Goal: Complete application form: Complete application form

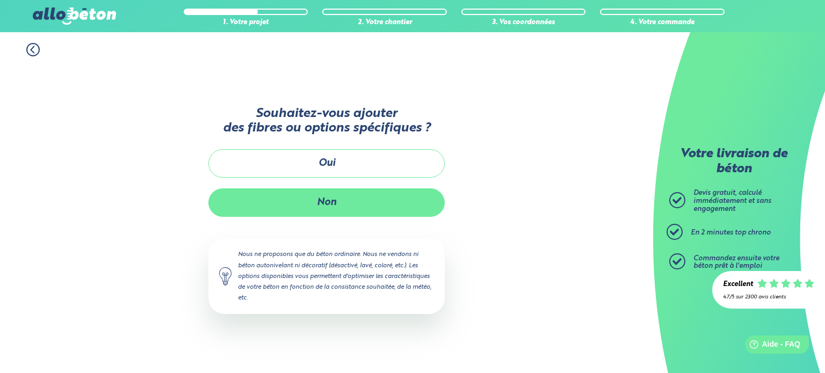
click at [336, 203] on button "Non" at bounding box center [326, 203] width 236 height 28
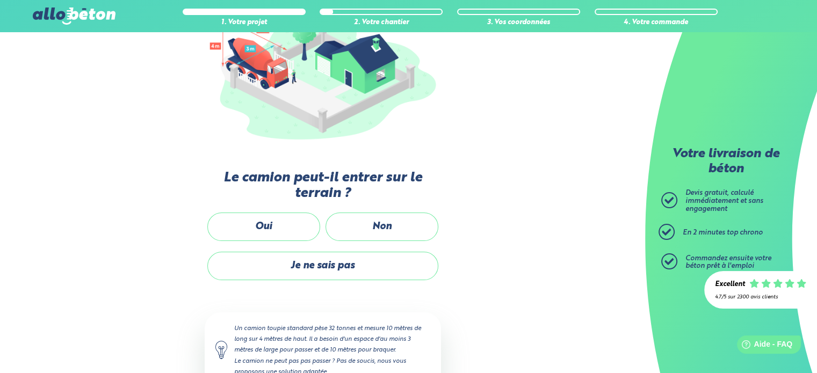
scroll to position [161, 0]
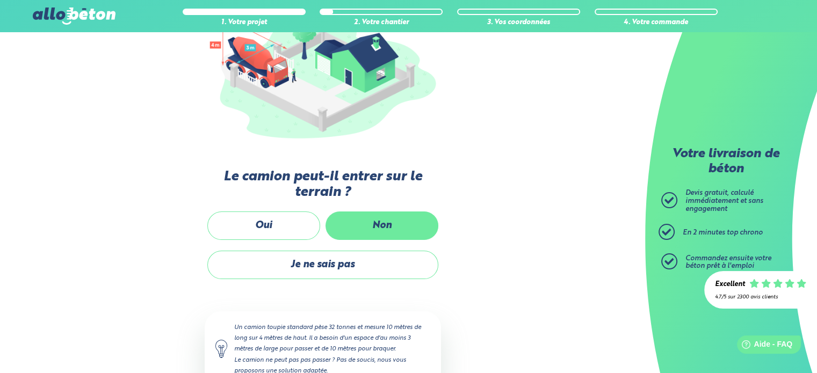
click at [359, 223] on label "Non" at bounding box center [381, 226] width 113 height 28
click at [0, 0] on input "Non" at bounding box center [0, 0] width 0 height 0
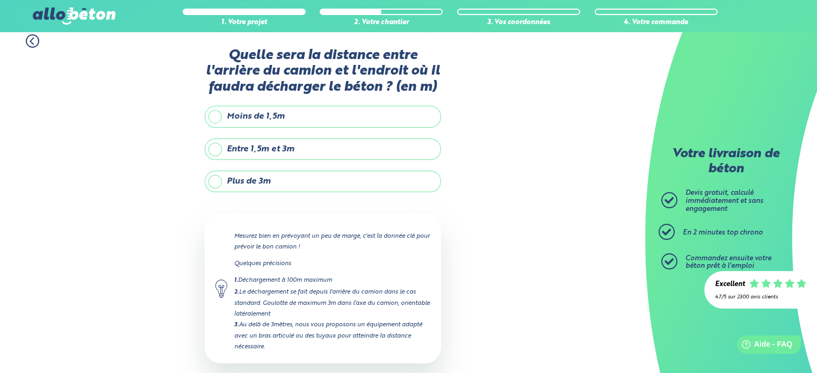
scroll to position [8, 0]
click at [243, 184] on label "Plus de 3m" at bounding box center [323, 182] width 236 height 21
click at [0, 0] on input "Plus de 3m" at bounding box center [0, 0] width 0 height 0
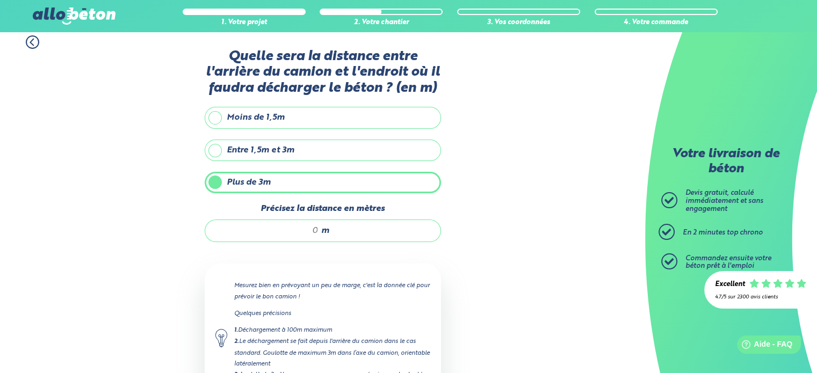
click at [297, 233] on input "Précisez la distance en mètres" at bounding box center [267, 231] width 103 height 11
type input "15"
click at [556, 247] on div "1. Votre projet 2. Votre chantier 3. Vos coordonnées 4. Votre commande Quelle s…" at bounding box center [322, 252] width 645 height 454
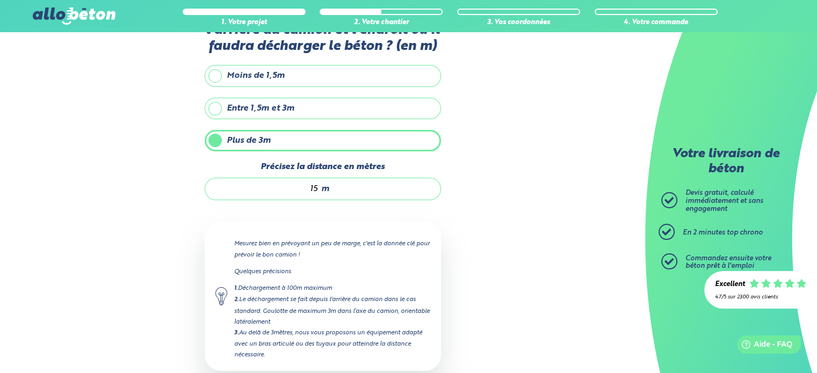
scroll to position [110, 0]
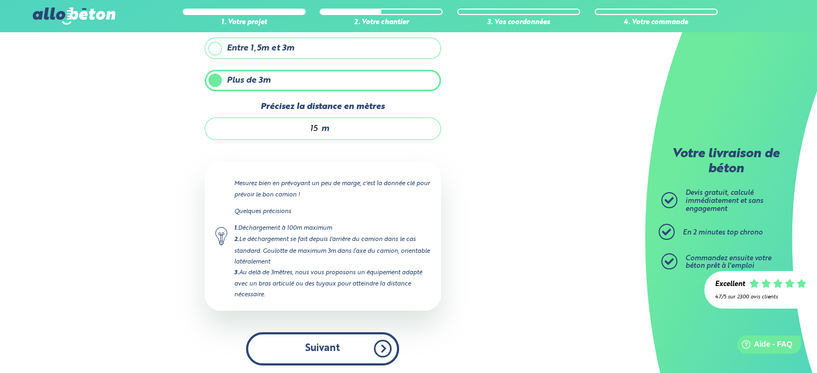
click at [348, 333] on button "Suivant" at bounding box center [322, 348] width 153 height 33
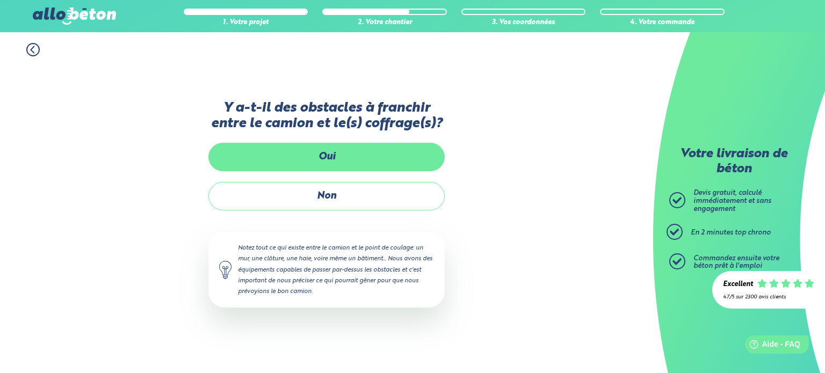
click at [322, 161] on label "Oui" at bounding box center [326, 157] width 236 height 28
click at [0, 0] on input "Oui" at bounding box center [0, 0] width 0 height 0
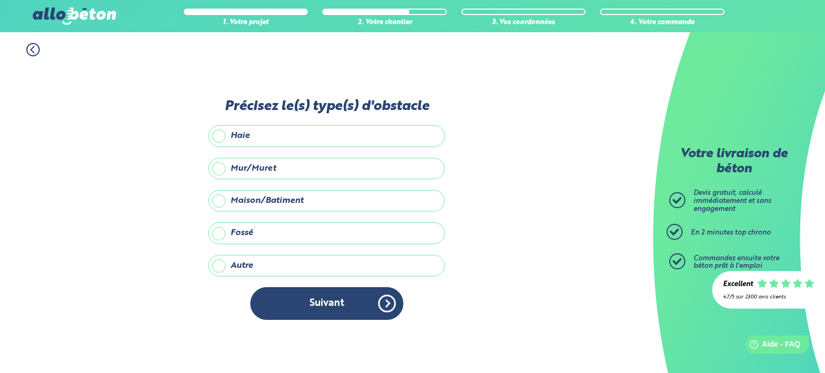
click at [262, 200] on label "Maison/Batiment" at bounding box center [326, 200] width 236 height 21
click at [0, 0] on input "Maison/Batiment" at bounding box center [0, 0] width 0 height 0
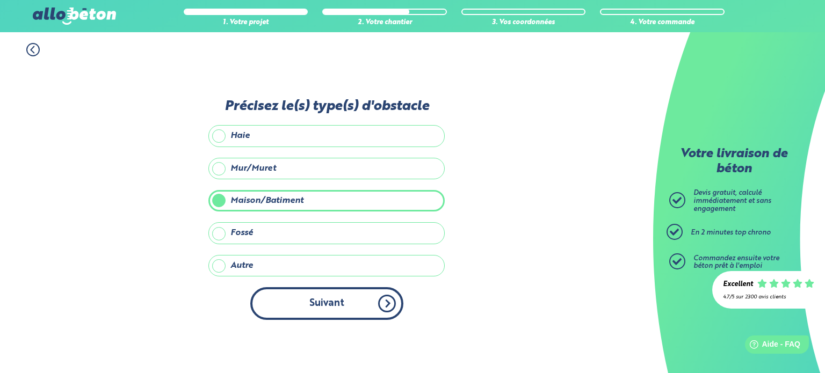
click at [314, 303] on button "Suivant" at bounding box center [326, 303] width 153 height 33
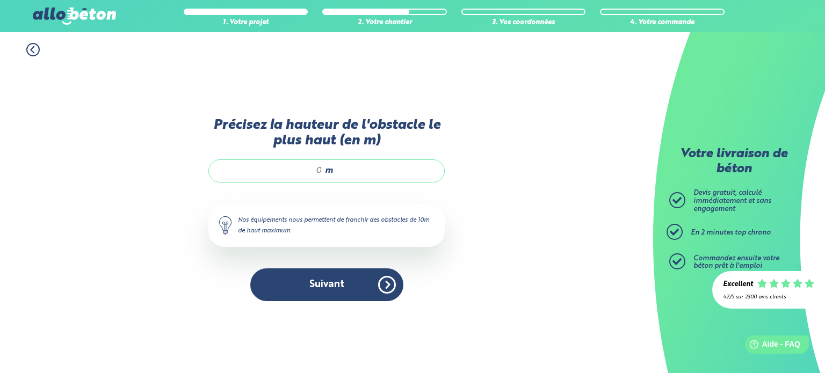
click at [291, 171] on input "Précisez la hauteur de l'obstacle le plus haut (en m)" at bounding box center [271, 170] width 103 height 11
click at [291, 172] on input "Précisez la hauteur de l'obstacle le plus haut (en m)" at bounding box center [271, 170] width 103 height 11
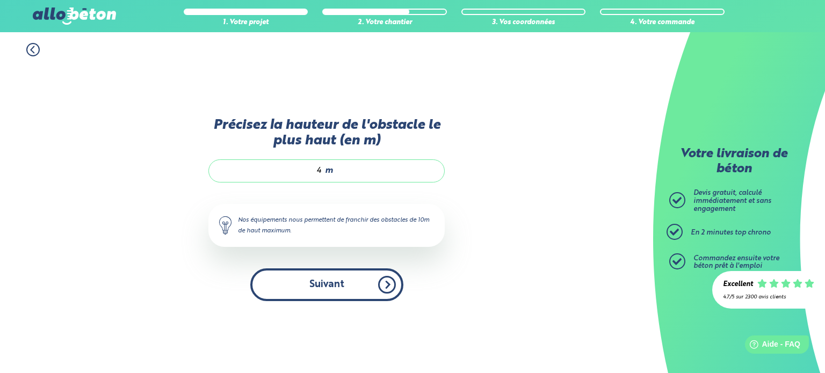
type input "4"
click at [327, 282] on button "Suivant" at bounding box center [326, 285] width 153 height 33
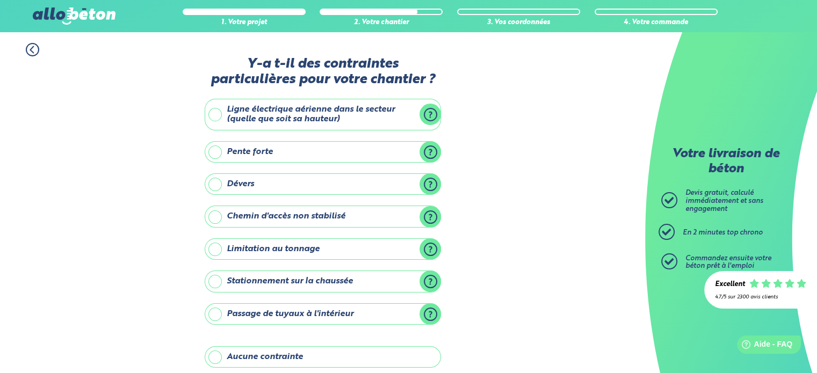
click at [215, 114] on label "Ligne électrique aérienne dans le secteur (quelle que soit sa hauteur)" at bounding box center [323, 115] width 236 height 32
click at [0, 0] on input "Ligne électrique aérienne dans le secteur (quelle que soit sa hauteur)" at bounding box center [0, 0] width 0 height 0
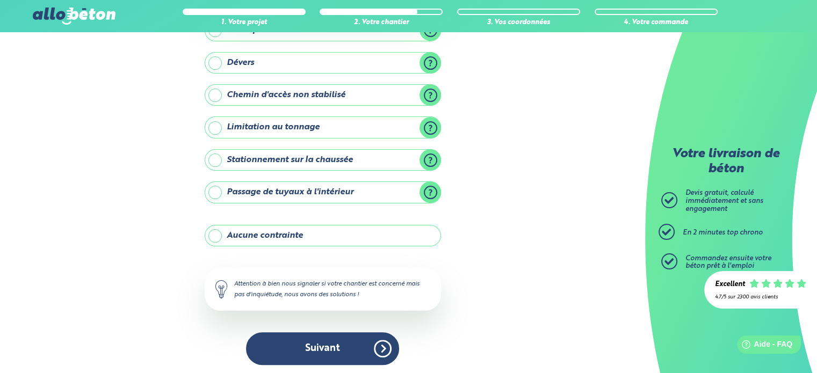
scroll to position [198, 0]
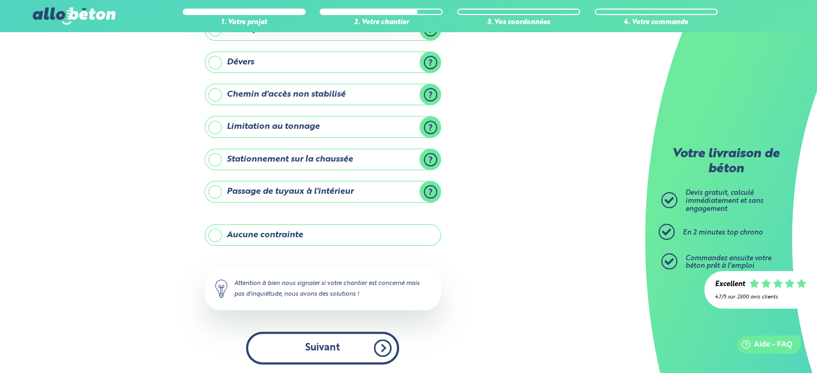
click at [302, 344] on button "Suivant" at bounding box center [322, 348] width 153 height 33
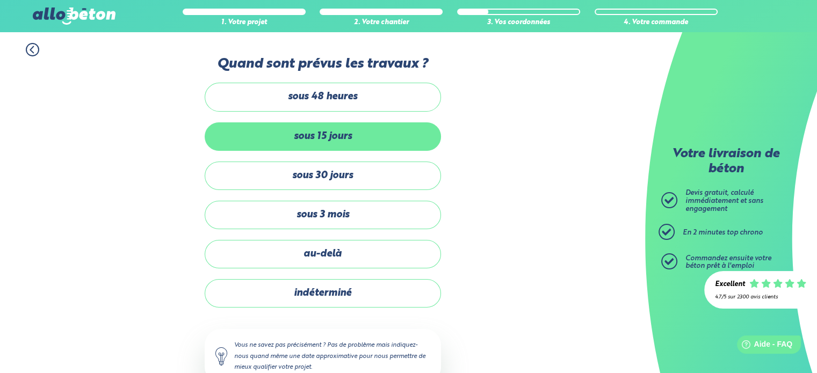
click at [289, 139] on label "sous 15 jours" at bounding box center [323, 136] width 236 height 28
click at [0, 0] on input "sous 15 jours" at bounding box center [0, 0] width 0 height 0
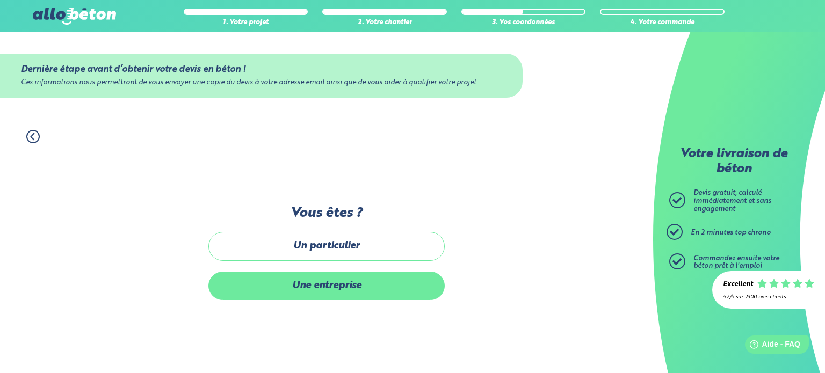
click at [307, 278] on label "Une entreprise" at bounding box center [326, 286] width 236 height 28
click at [0, 0] on input "Une entreprise" at bounding box center [0, 0] width 0 height 0
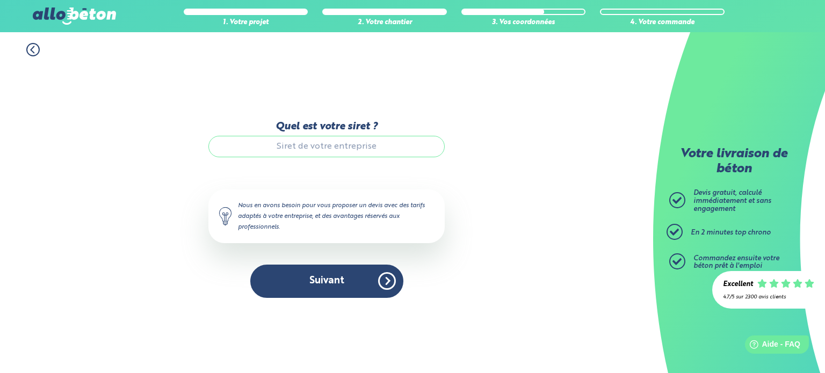
click at [276, 147] on input "Quel est votre siret ?" at bounding box center [326, 146] width 236 height 21
paste input "51521261100021"
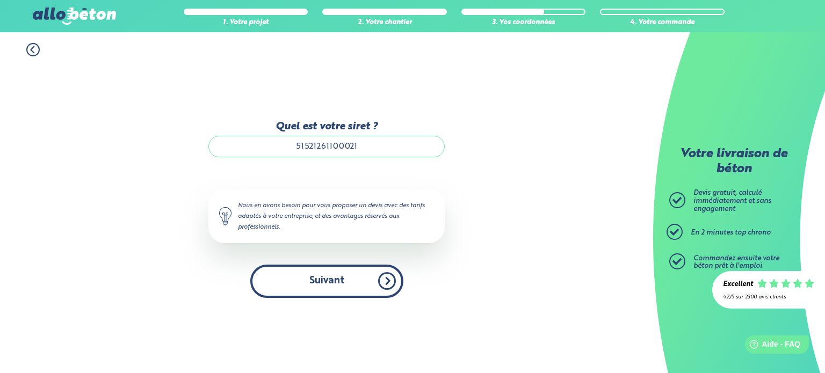
click at [334, 283] on button "Suivant" at bounding box center [326, 281] width 153 height 33
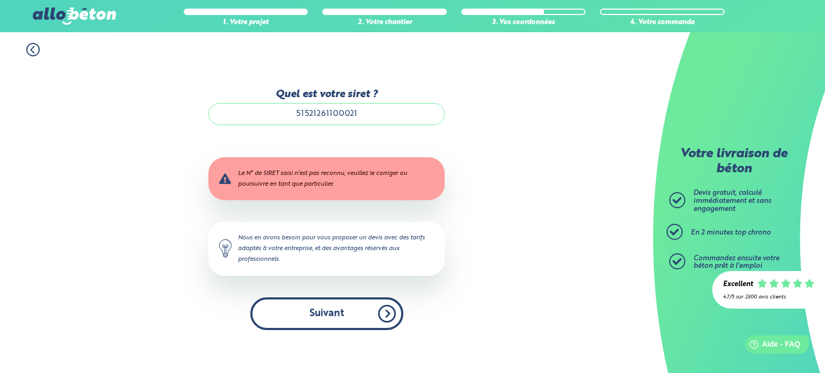
click at [308, 317] on button "Suivant" at bounding box center [326, 314] width 153 height 33
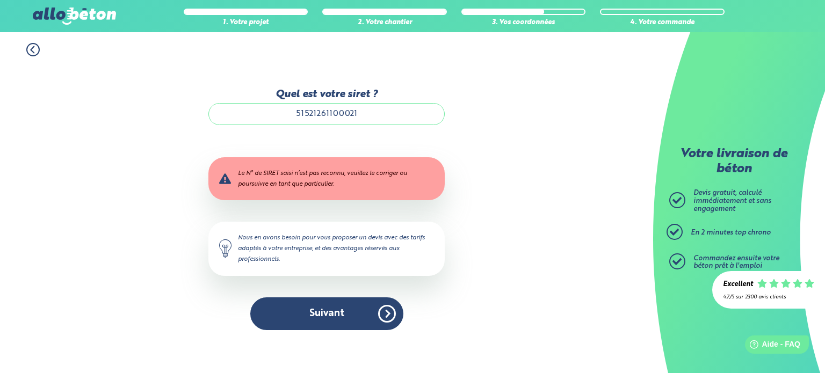
click at [361, 112] on input "51521261100021" at bounding box center [326, 113] width 236 height 21
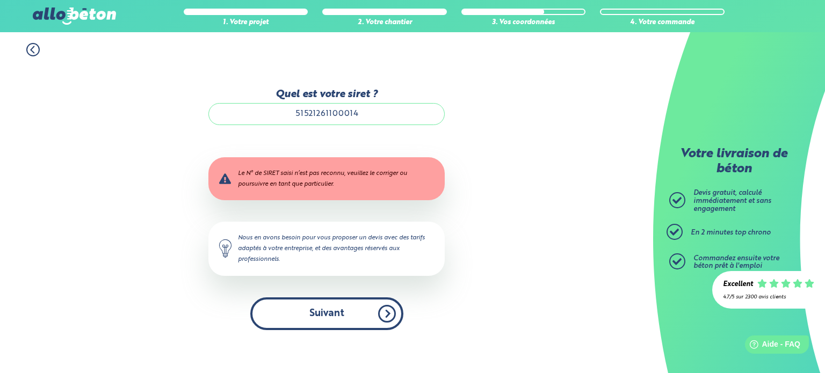
click at [312, 311] on button "Suivant" at bounding box center [326, 314] width 153 height 33
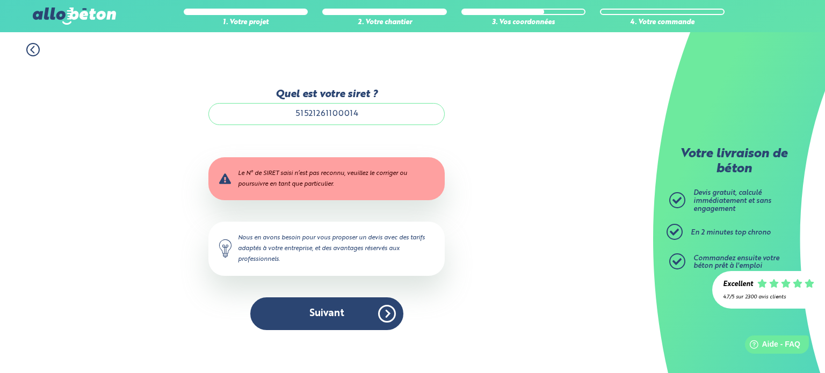
scroll to position [1, 0]
drag, startPoint x: 334, startPoint y: 113, endPoint x: 400, endPoint y: 120, distance: 65.9
click at [400, 120] on input "51521261100014" at bounding box center [326, 113] width 236 height 21
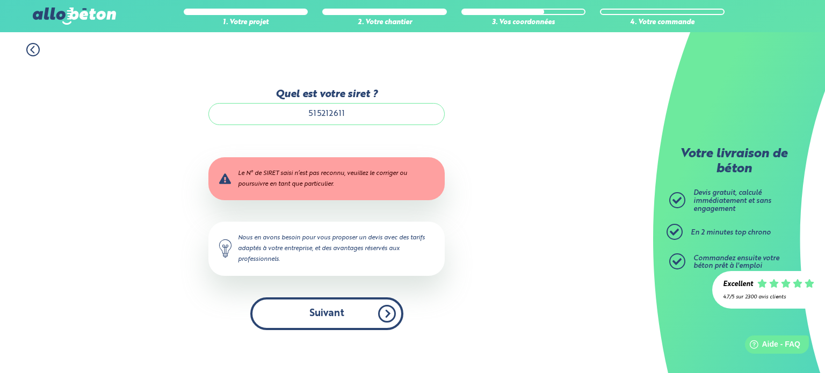
type input "515212611"
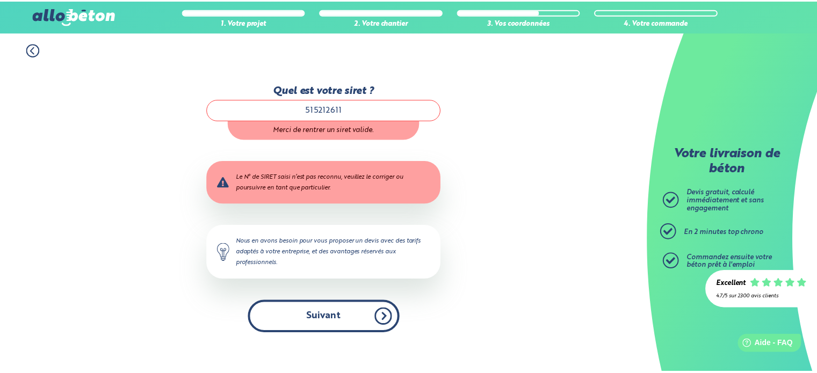
scroll to position [0, 0]
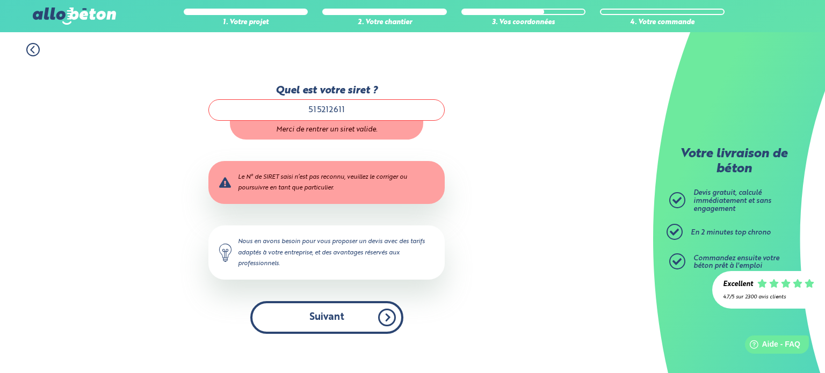
click at [347, 300] on div "Quel est votre siret ? 515212611 Merci de rentrer un siret valide. Le N° de SIR…" at bounding box center [326, 209] width 236 height 249
click at [339, 317] on button "Suivant" at bounding box center [326, 317] width 153 height 33
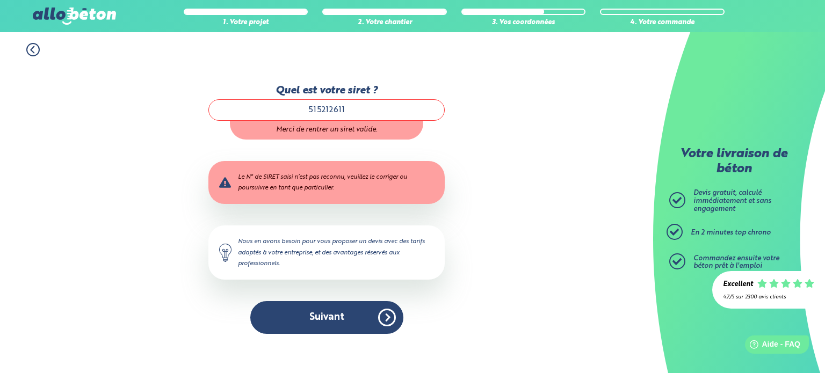
click at [31, 51] on icon at bounding box center [32, 49] width 13 height 13
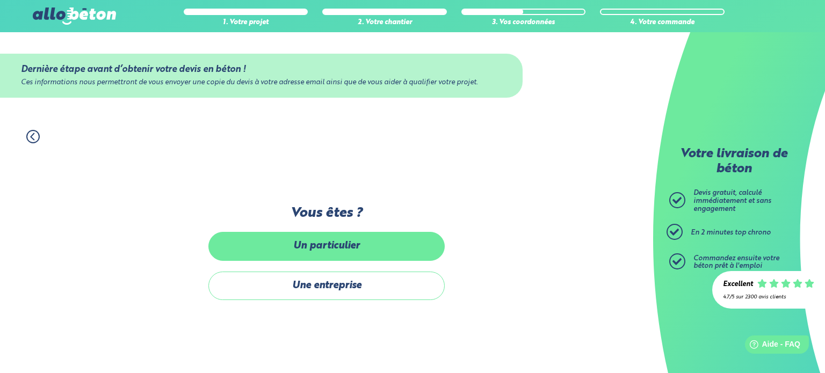
click at [337, 247] on label "Un particulier" at bounding box center [326, 246] width 236 height 28
click at [0, 0] on input "Un particulier" at bounding box center [0, 0] width 0 height 0
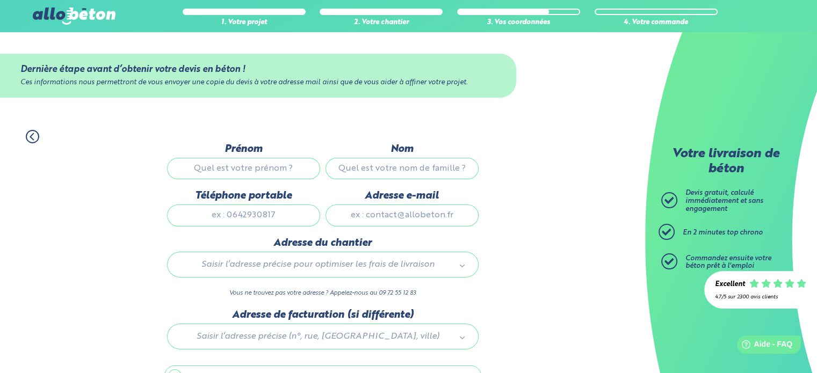
click at [251, 169] on input "Prénom" at bounding box center [243, 168] width 153 height 21
type input "SOPHIEN"
type input "BSILA"
type input "0651795792"
type input "sophien.bsila@gmail.com"
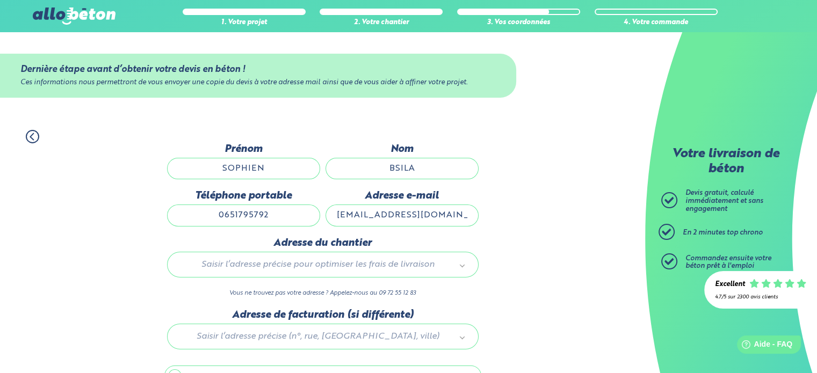
type input "18 rue des platanes"
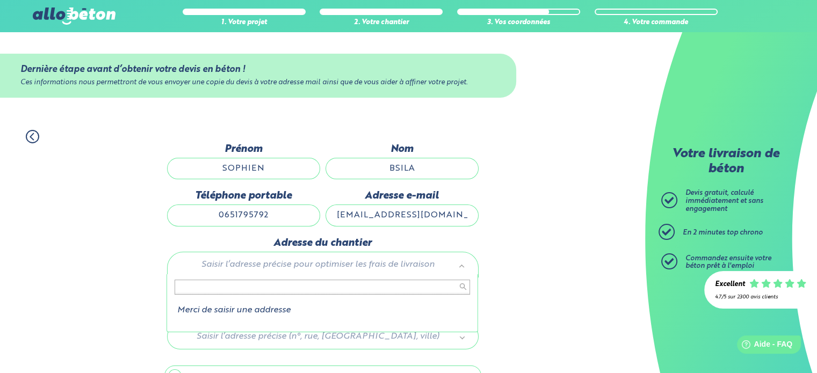
type input "8"
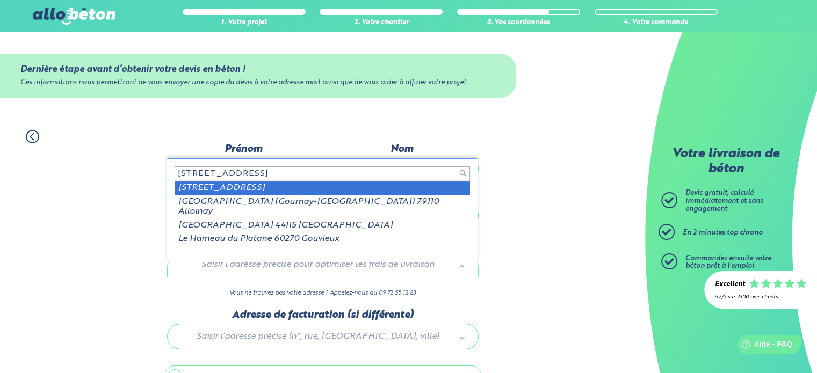
type input "18 rue des platanes gou"
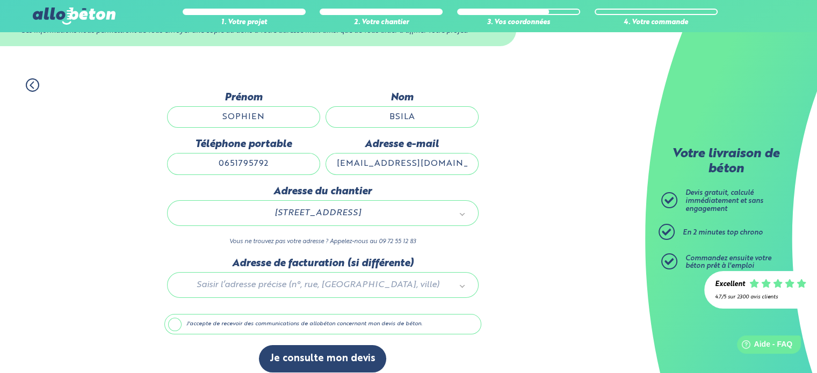
scroll to position [60, 0]
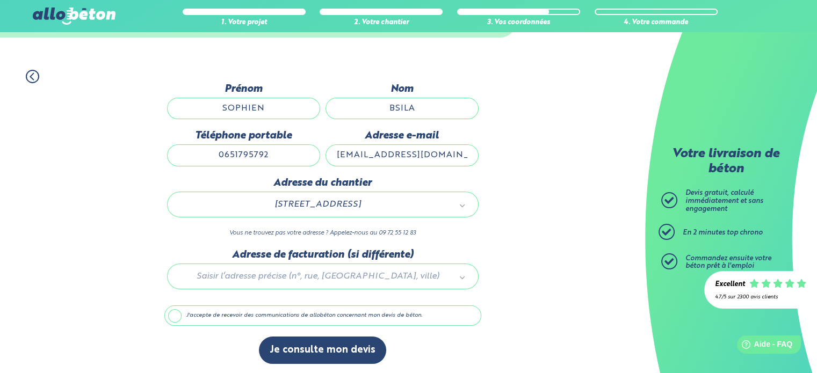
click at [317, 271] on div at bounding box center [322, 274] width 317 height 51
click at [182, 318] on label "J'accepte de recevoir des communications de allobéton concernant mon devis de b…" at bounding box center [322, 316] width 317 height 20
click at [0, 0] on input "J'accepte de recevoir des communications de allobéton concernant mon devis de b…" at bounding box center [0, 0] width 0 height 0
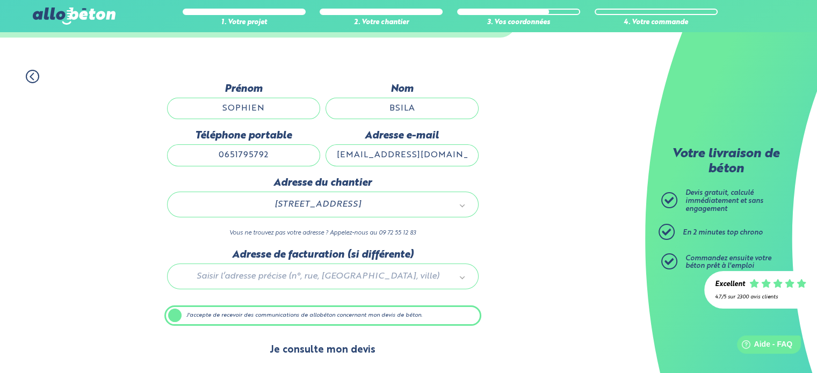
click at [330, 348] on button "Je consulte mon devis" at bounding box center [322, 350] width 127 height 27
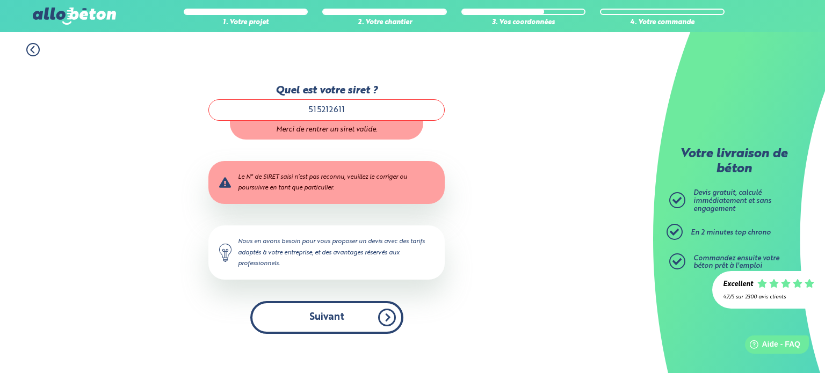
click at [361, 308] on button "Suivant" at bounding box center [326, 317] width 153 height 33
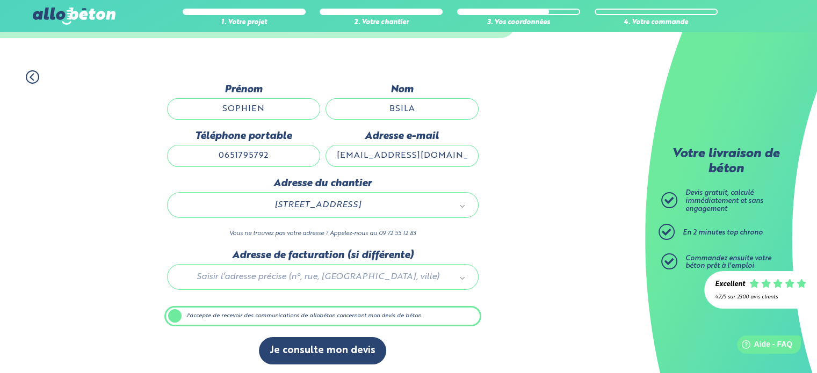
scroll to position [60, 0]
drag, startPoint x: 178, startPoint y: 313, endPoint x: 180, endPoint y: 320, distance: 7.3
click at [178, 313] on label "J'accepte de recevoir des communications de allobéton concernant mon devis de b…" at bounding box center [322, 316] width 317 height 20
click at [0, 0] on input "J'accepte de recevoir des communications de allobéton concernant mon devis de b…" at bounding box center [0, 0] width 0 height 0
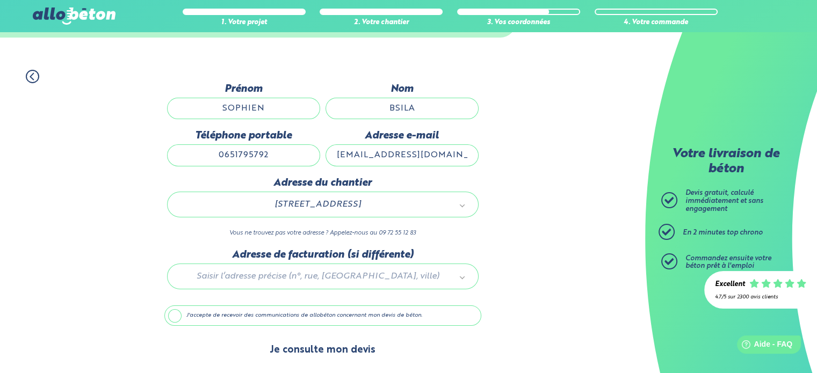
click at [342, 352] on button "Je consulte mon devis" at bounding box center [322, 350] width 127 height 27
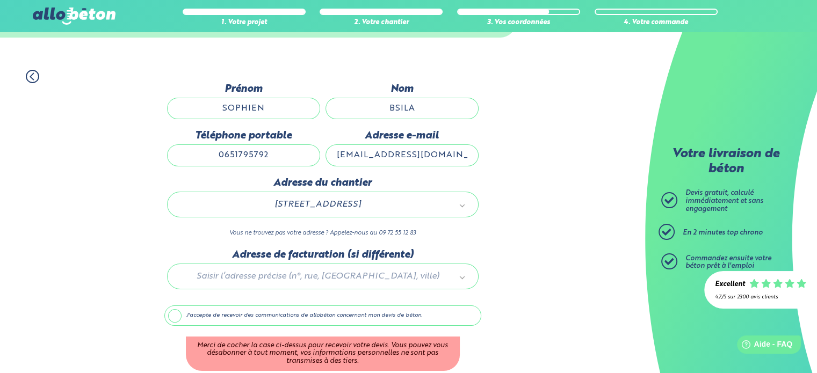
click at [174, 314] on label "J'accepte de recevoir des communications de allobéton concernant mon devis de b…" at bounding box center [322, 316] width 317 height 20
click at [0, 0] on input "J'accepte de recevoir des communications de allobéton concernant mon devis de b…" at bounding box center [0, 0] width 0 height 0
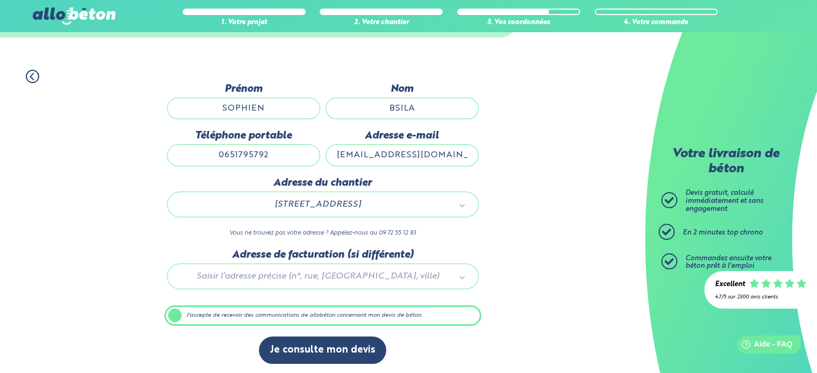
scroll to position [60, 0]
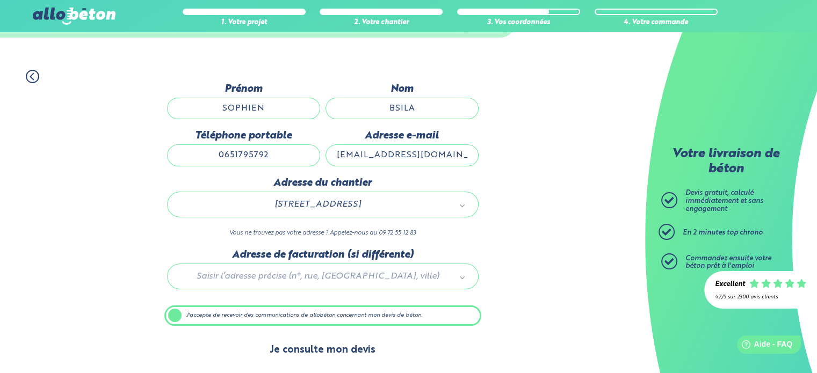
click at [316, 350] on button "Je consulte mon devis" at bounding box center [322, 350] width 127 height 27
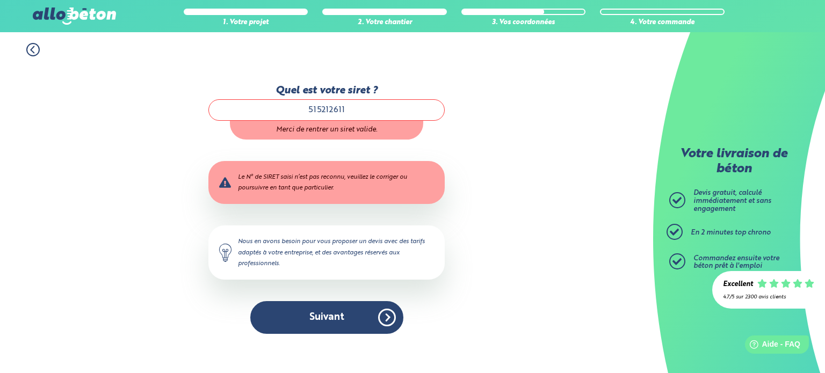
drag, startPoint x: 348, startPoint y: 103, endPoint x: 293, endPoint y: 105, distance: 55.4
click at [293, 105] on input "515212611" at bounding box center [326, 109] width 236 height 21
click at [544, 153] on div "1. Votre projet 2. Votre chantier 3. Vos coordonnées 4. Votre commande Quel est…" at bounding box center [326, 202] width 653 height 341
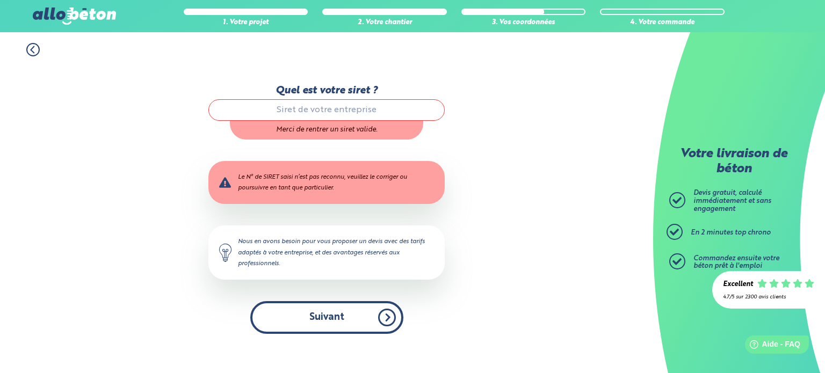
click at [346, 320] on button "Suivant" at bounding box center [326, 317] width 153 height 33
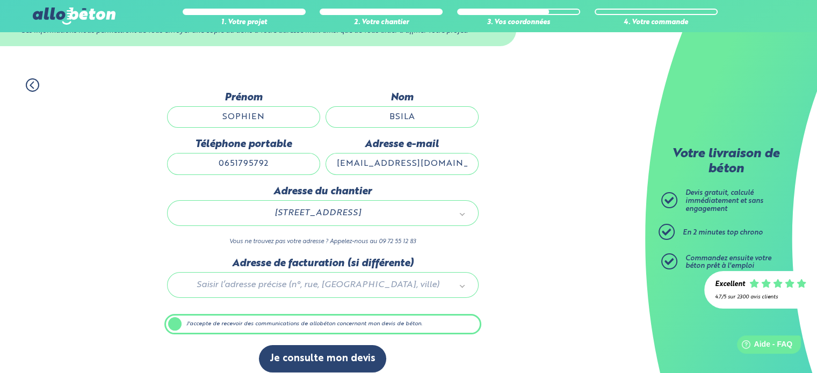
scroll to position [60, 0]
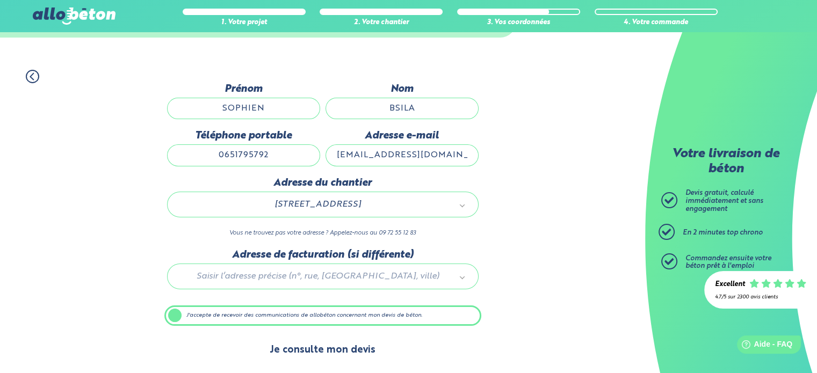
click at [322, 351] on button "Je consulte mon devis" at bounding box center [322, 350] width 127 height 27
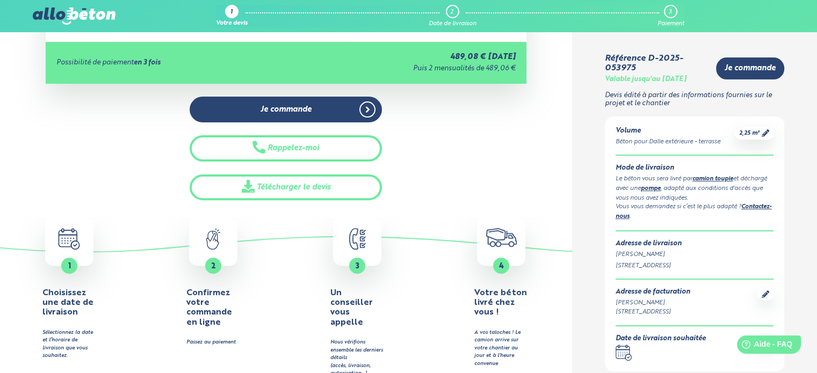
scroll to position [54, 0]
